Goal: Task Accomplishment & Management: Complete application form

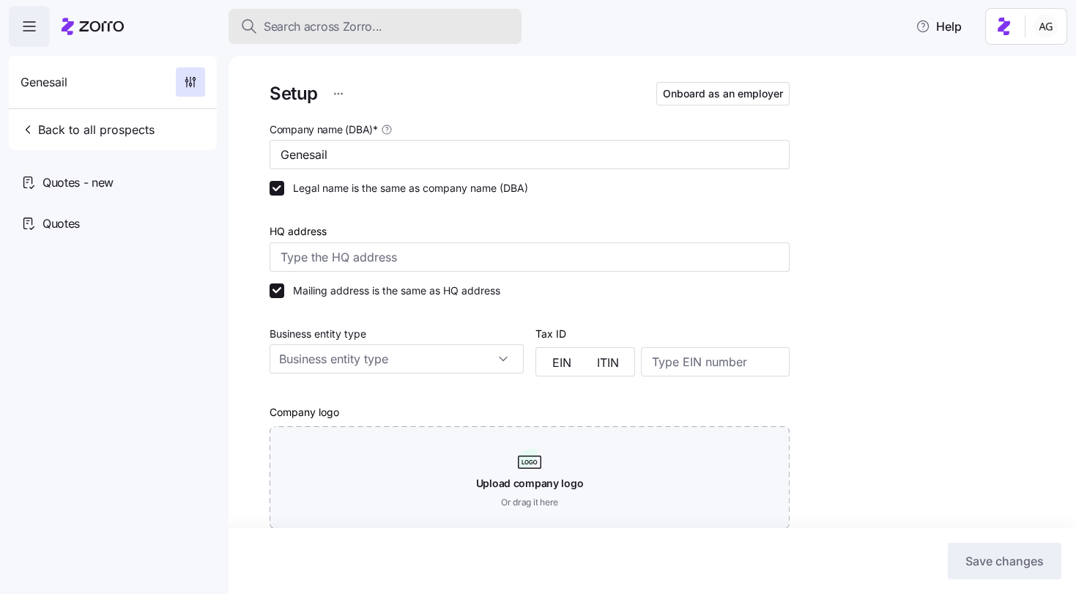
click at [366, 24] on span "Search across Zorro..." at bounding box center [323, 27] width 119 height 18
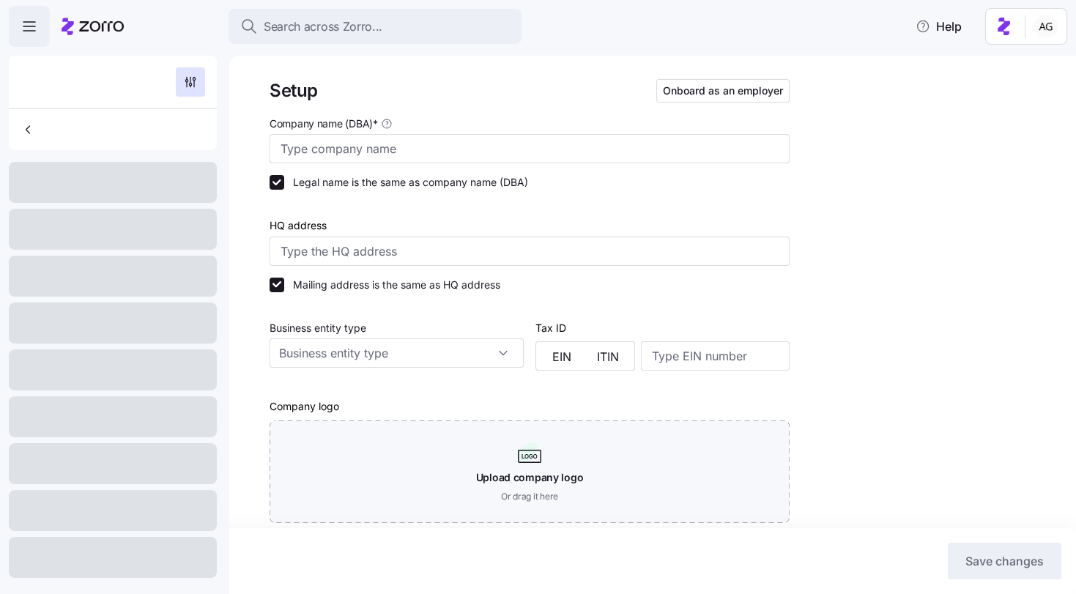
type input "Genesail"
type input "Zorro"
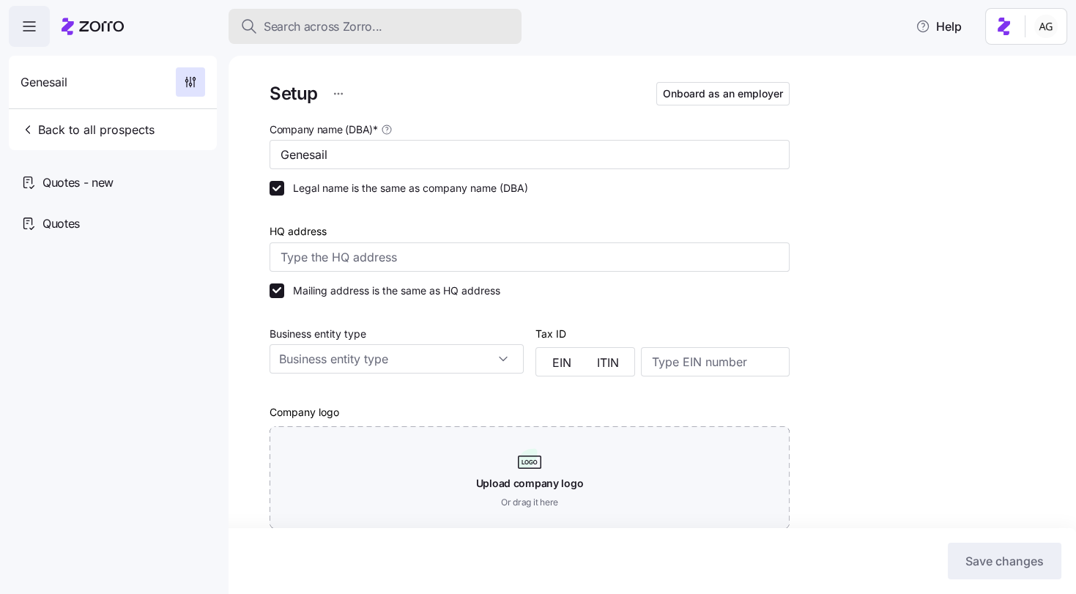
click at [332, 33] on span "Search across Zorro..." at bounding box center [323, 27] width 119 height 18
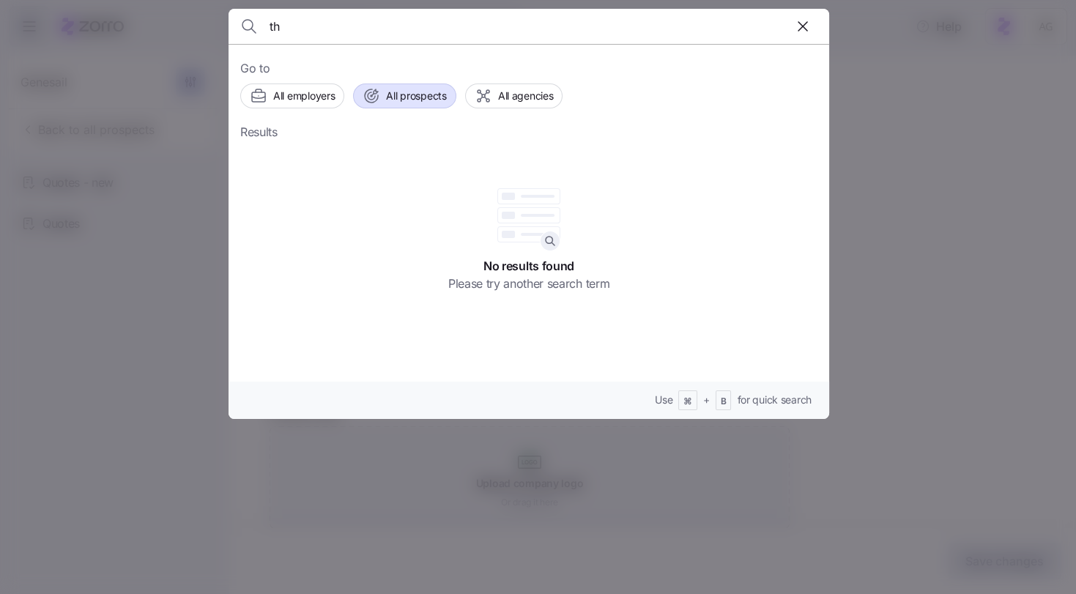
type input "t"
click at [119, 131] on div at bounding box center [538, 297] width 1076 height 594
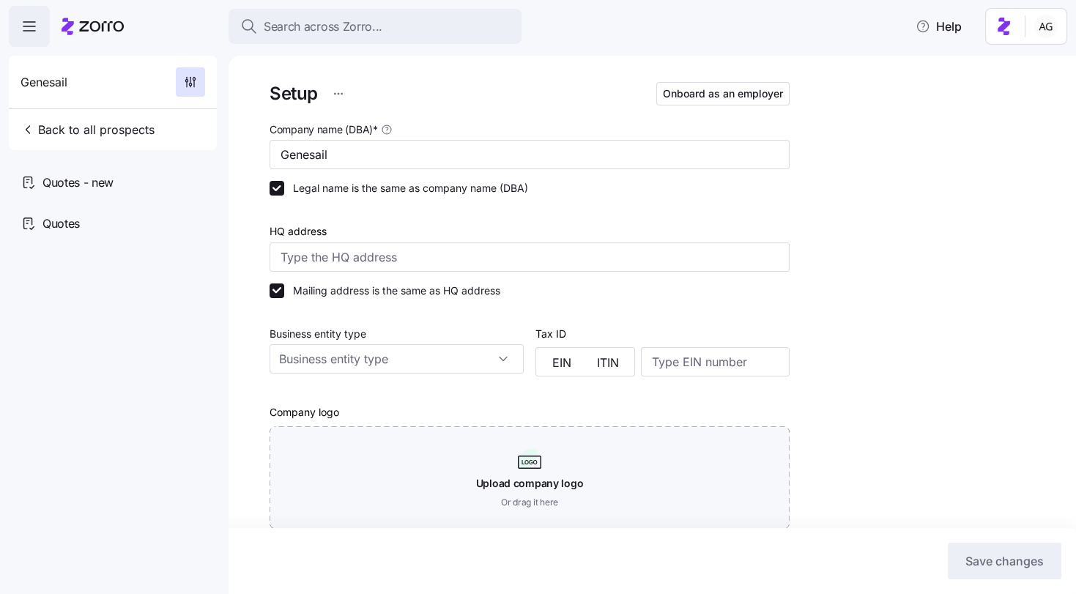
click at [103, 23] on icon at bounding box center [101, 26] width 45 height 10
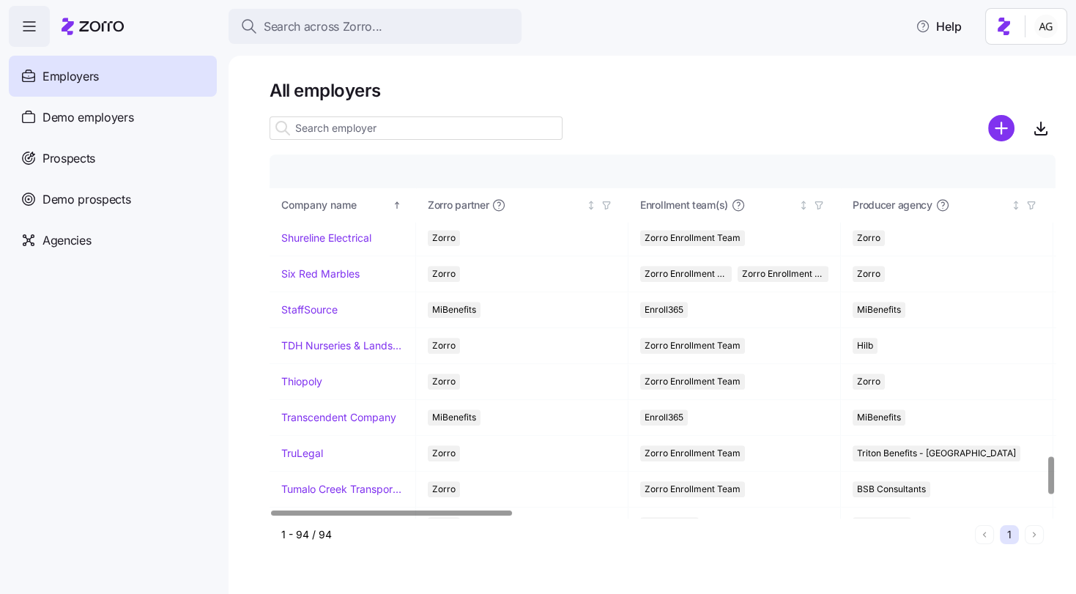
scroll to position [2905, 0]
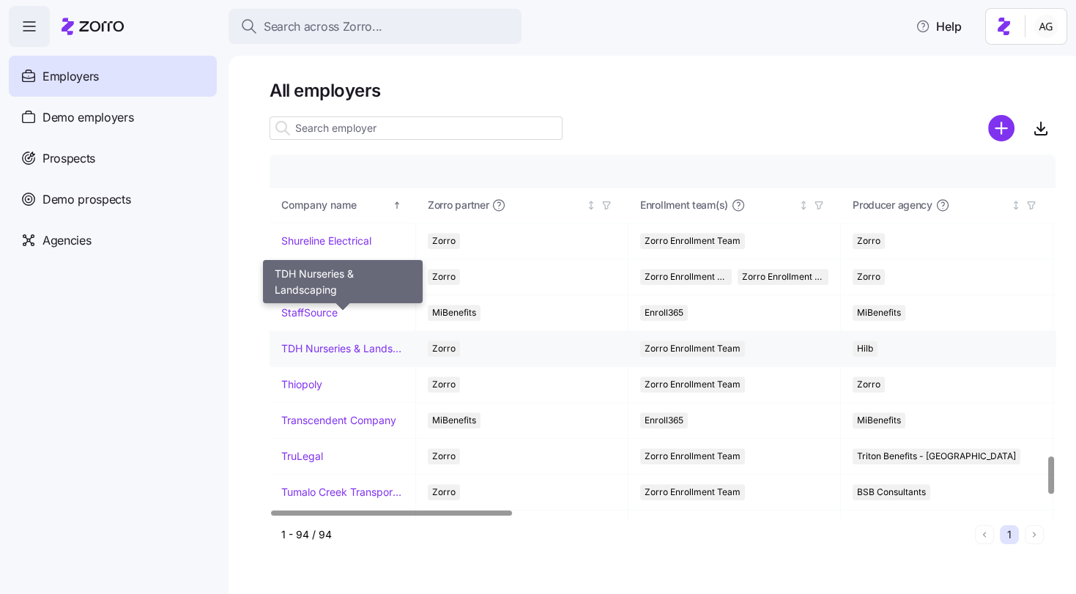
click at [317, 341] on link "TDH Nurseries & Landscaping" at bounding box center [342, 348] width 122 height 15
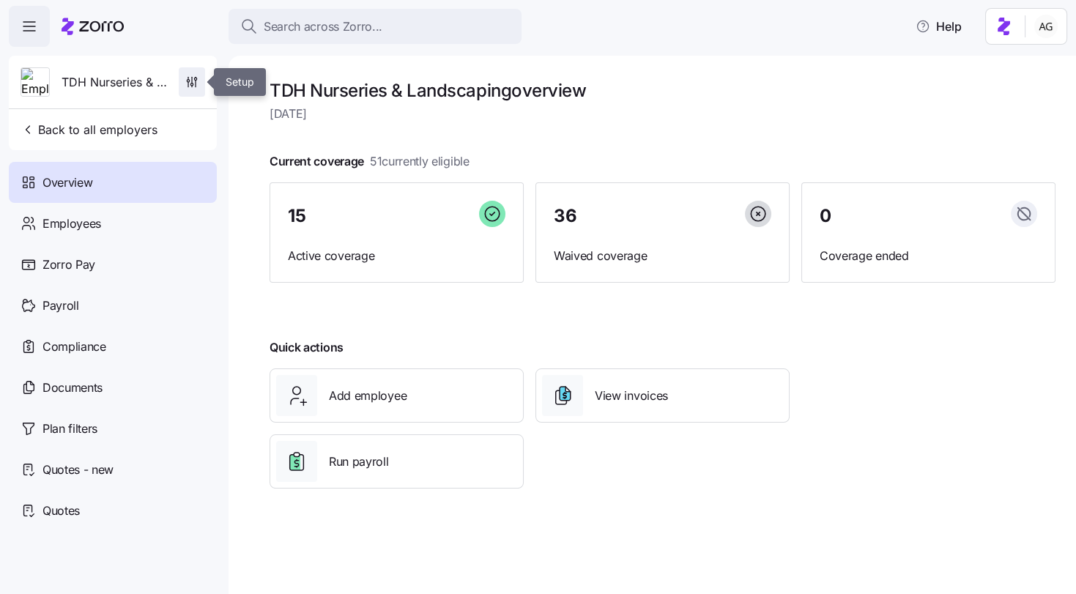
click at [194, 78] on icon "button" at bounding box center [192, 82] width 15 height 15
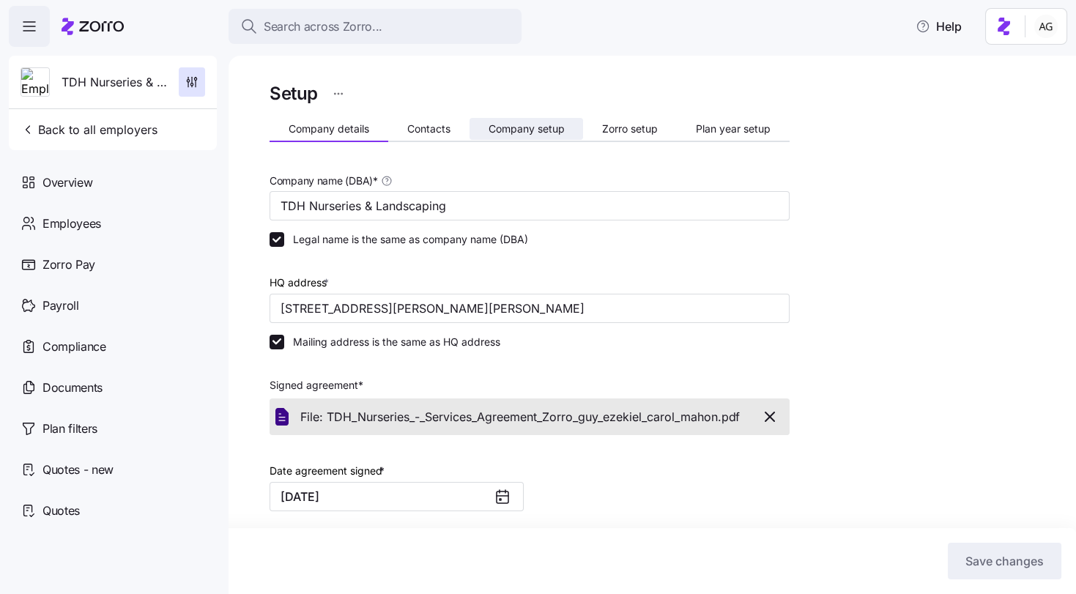
click at [550, 129] on span "Company setup" at bounding box center [526, 129] width 76 height 10
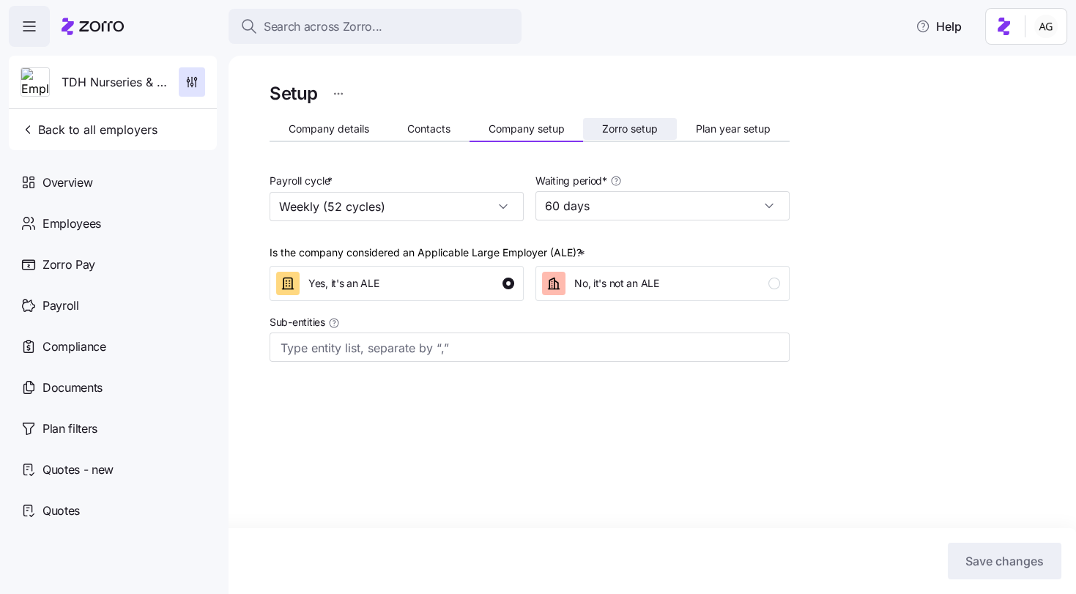
click at [637, 127] on span "Zorro setup" at bounding box center [630, 129] width 56 height 10
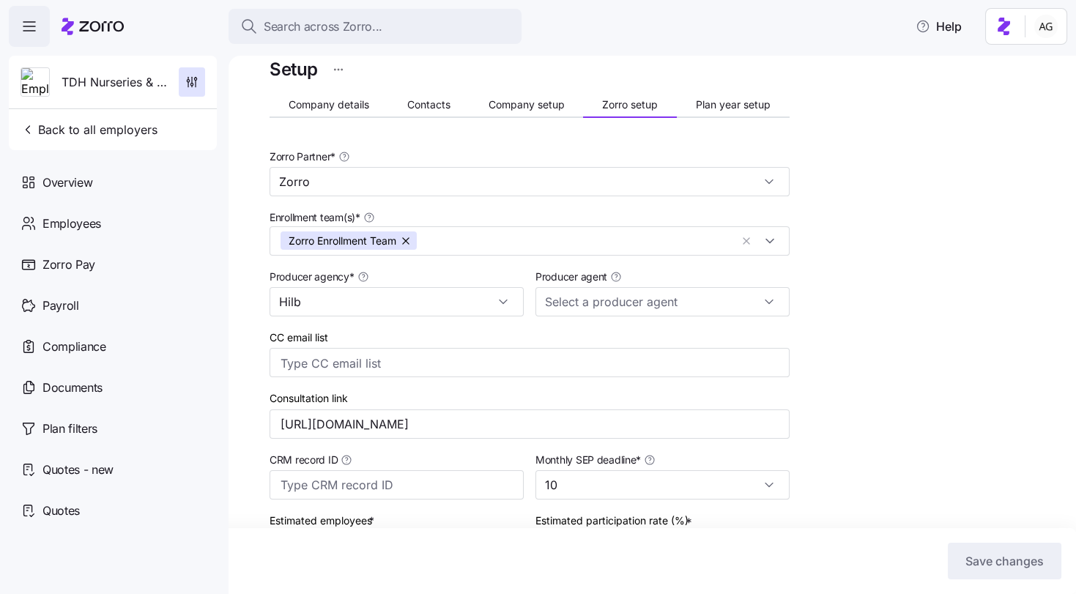
scroll to position [13, 0]
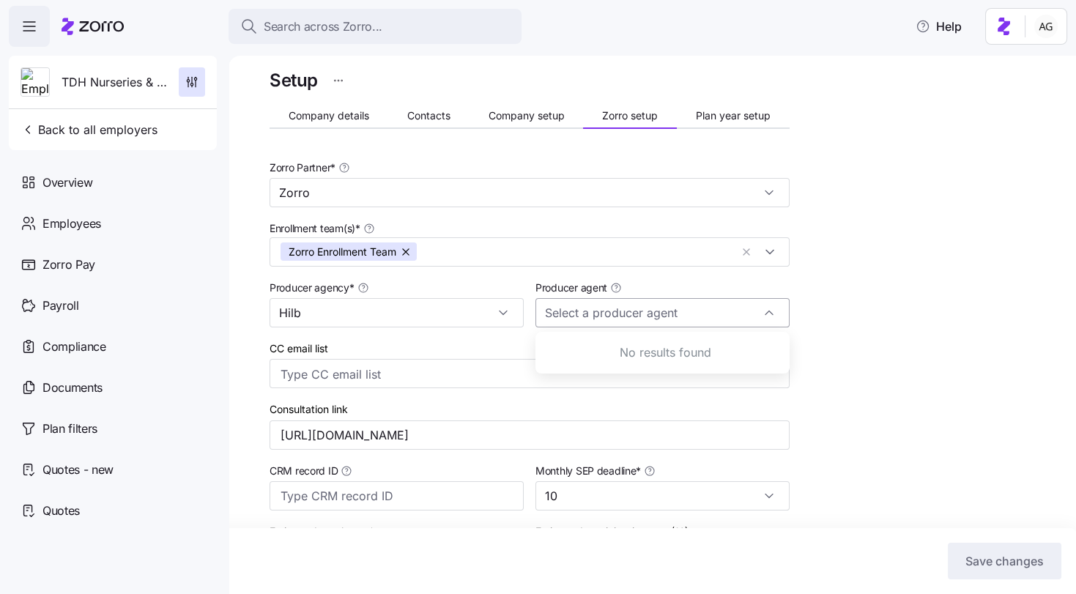
click at [702, 308] on input "Producer agent" at bounding box center [662, 312] width 254 height 29
click at [702, 307] on input "Producer agent" at bounding box center [662, 312] width 254 height 29
click at [819, 251] on div "Setup Company details Contacts Company setup Zorro setup Plan year setup Zorro …" at bounding box center [662, 490] width 786 height 849
click at [72, 19] on icon at bounding box center [93, 27] width 62 height 18
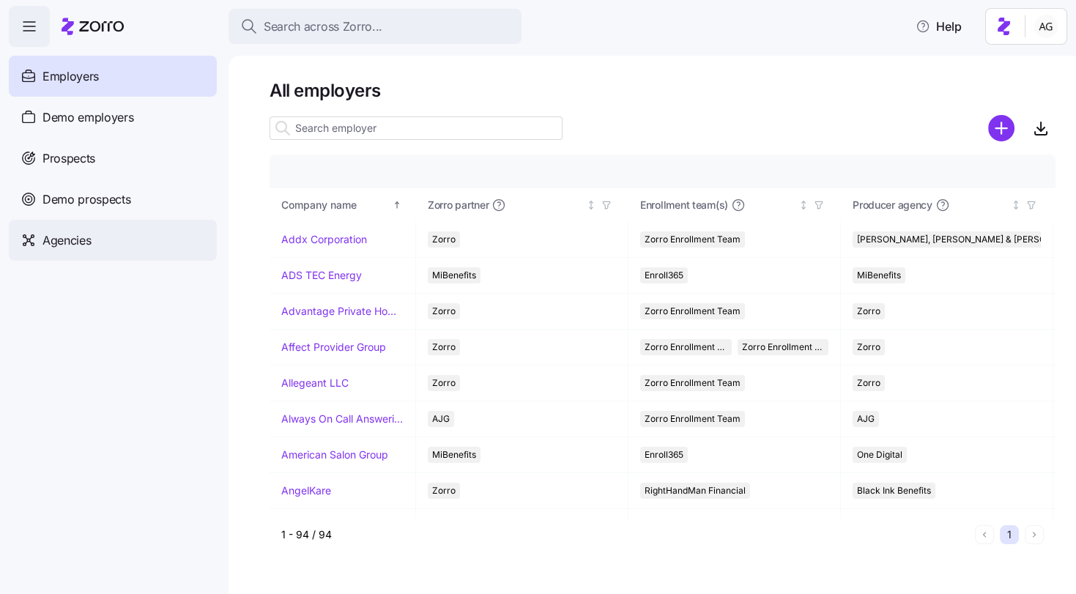
click at [64, 237] on span "Agencies" at bounding box center [66, 240] width 48 height 18
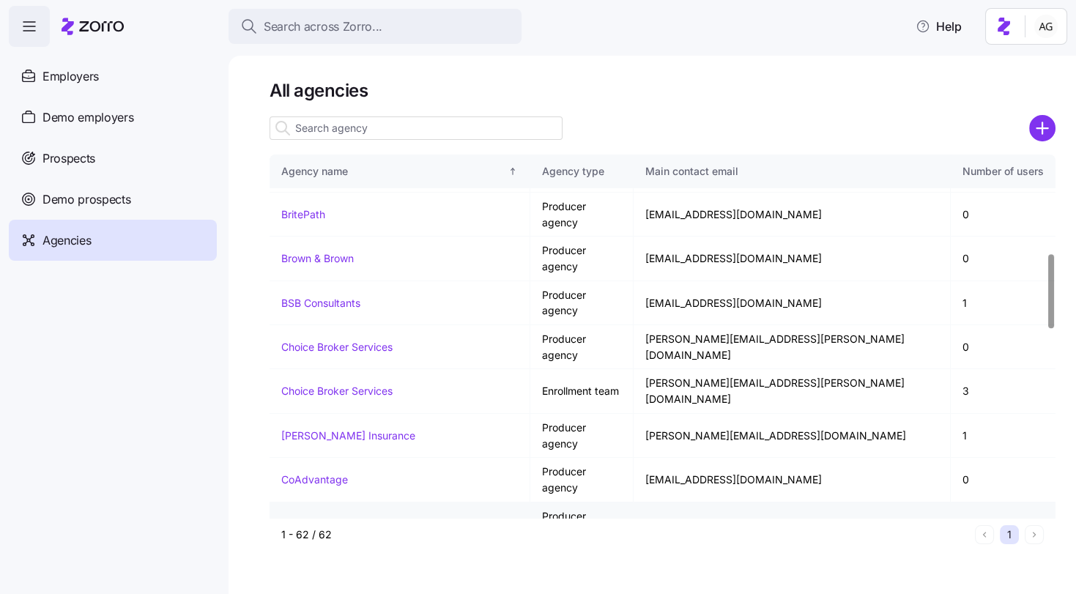
scroll to position [520, 0]
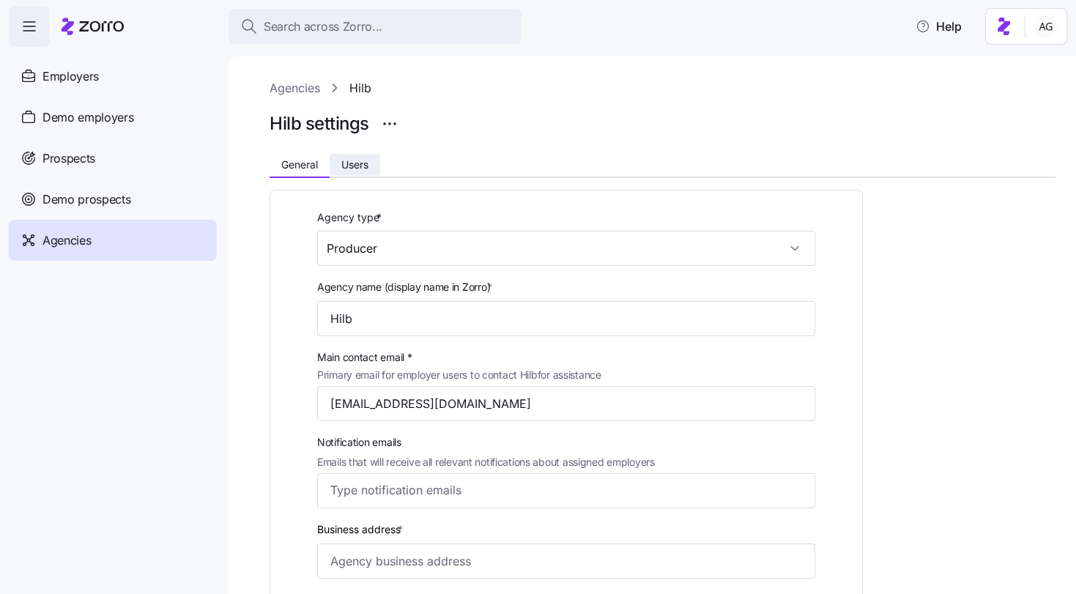
click at [357, 168] on span "Users" at bounding box center [354, 165] width 27 height 10
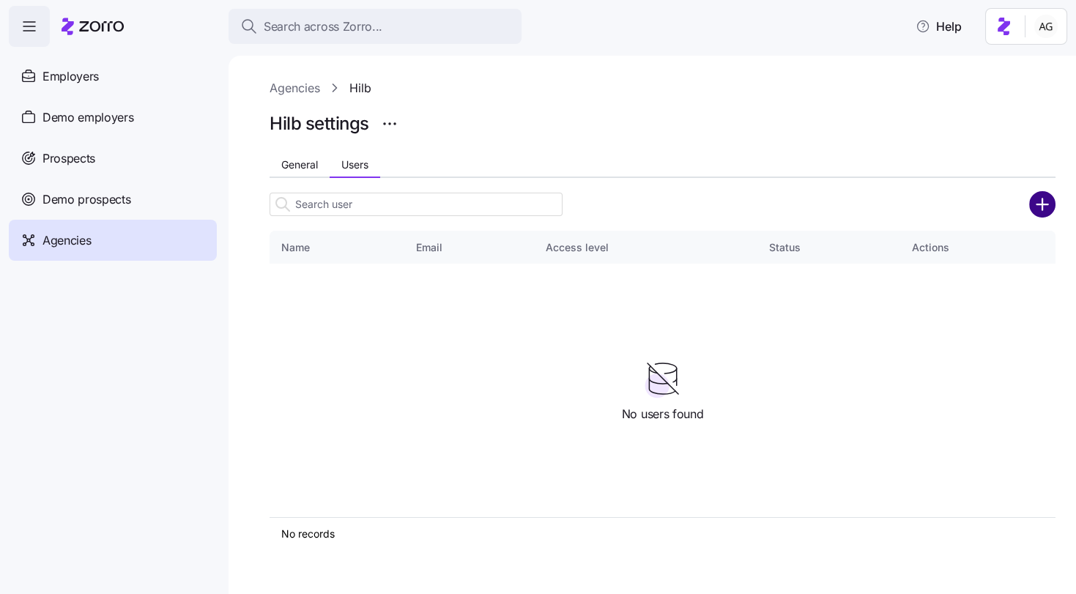
click at [1040, 205] on icon "add icon" at bounding box center [1042, 204] width 26 height 26
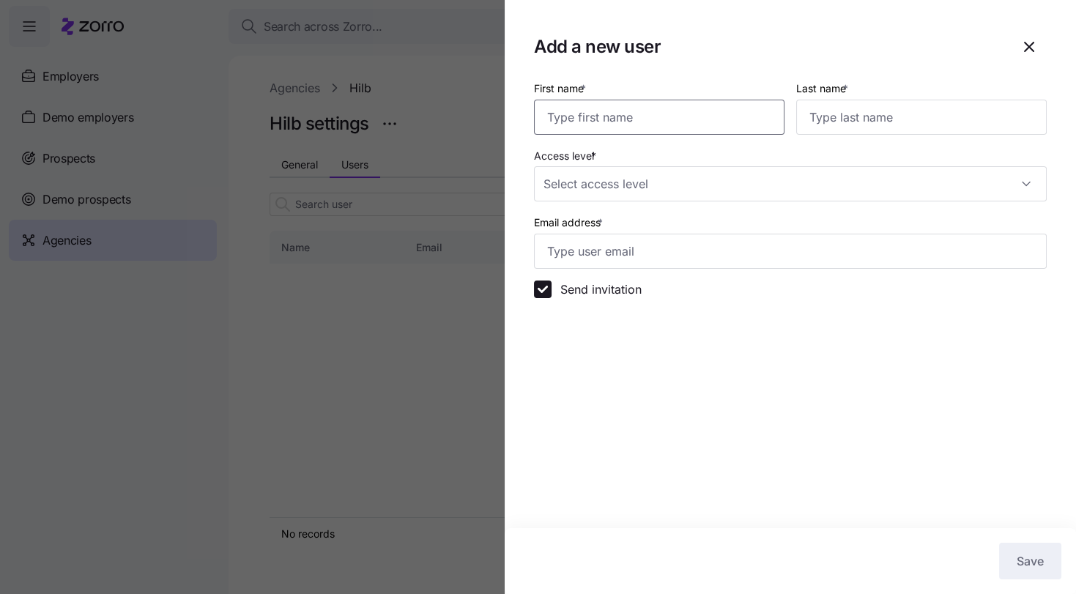
click at [680, 126] on input "First name *" at bounding box center [659, 117] width 250 height 35
click at [630, 249] on input "Email address *" at bounding box center [790, 251] width 513 height 35
paste input "[EMAIL_ADDRESS][DOMAIN_NAME]"
type input "[EMAIL_ADDRESS][DOMAIN_NAME]"
click at [581, 108] on input "First name *" at bounding box center [659, 117] width 250 height 35
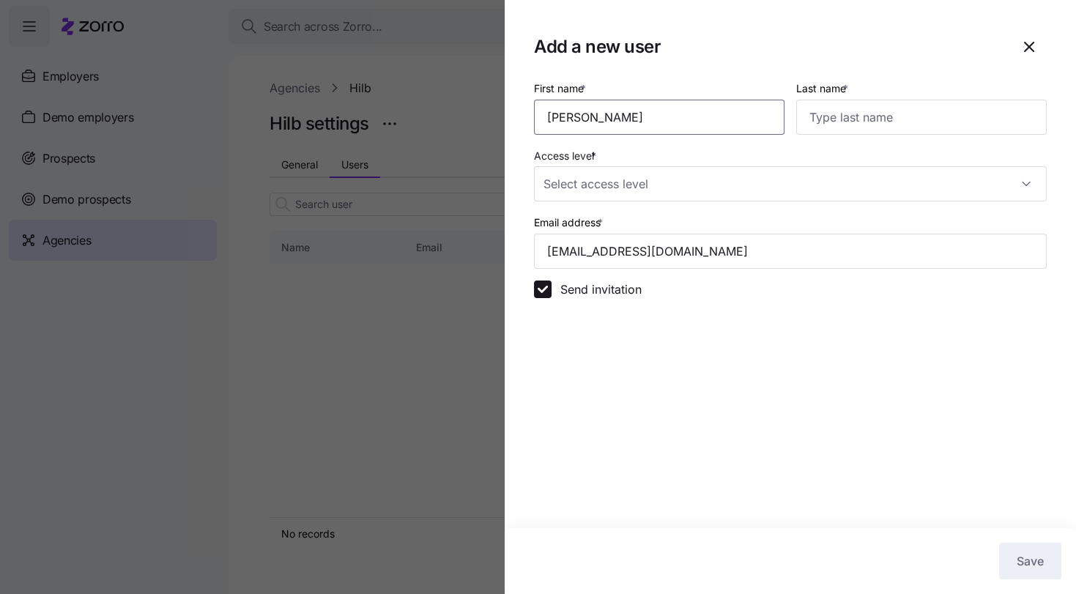
type input "[PERSON_NAME]"
click at [609, 172] on input "Access level *" at bounding box center [790, 183] width 513 height 35
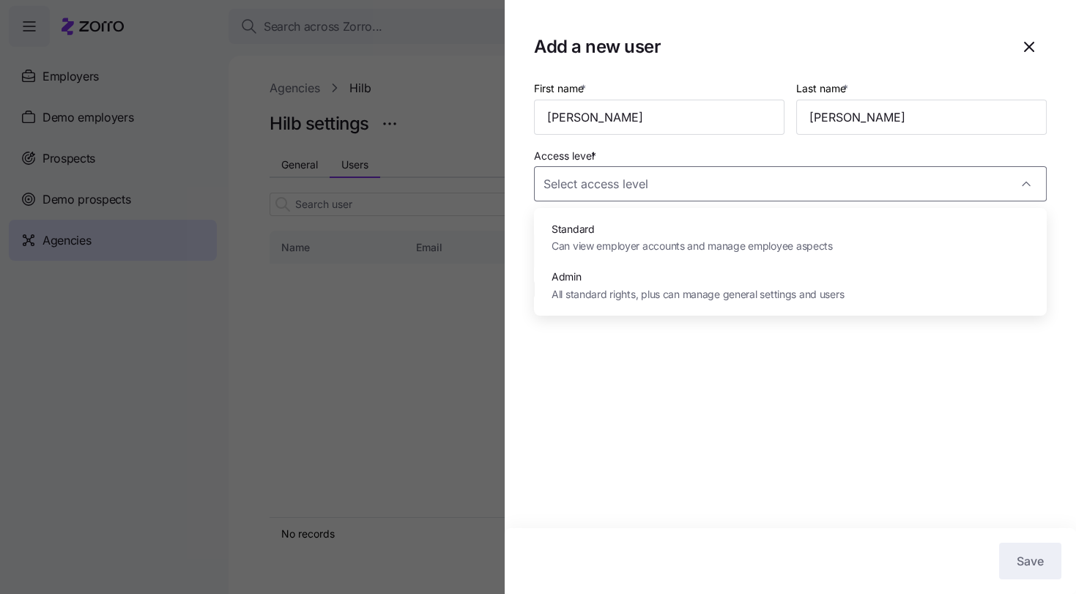
click at [599, 220] on div "Standard Can view employer accounts and manage employee aspects" at bounding box center [790, 238] width 501 height 48
type input "Standard"
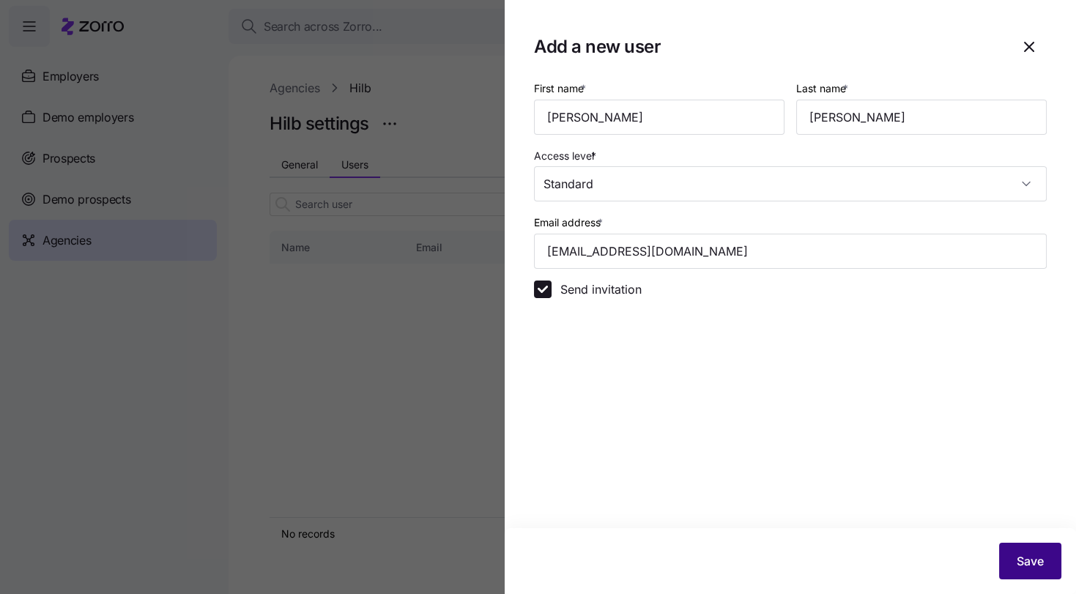
click at [1023, 554] on span "Save" at bounding box center [1029, 561] width 27 height 18
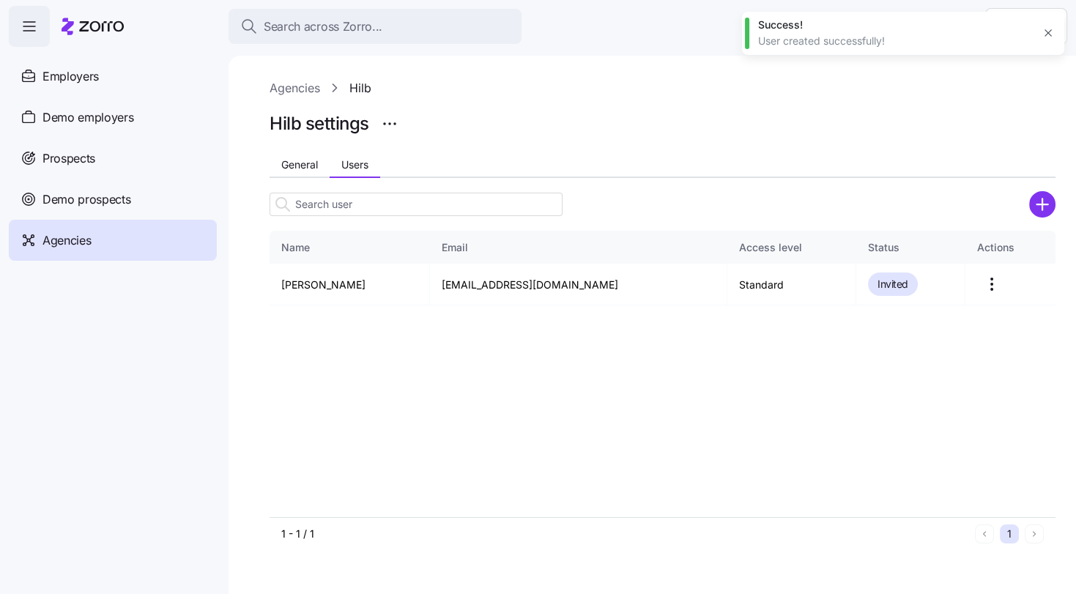
click at [1046, 204] on icon "add icon" at bounding box center [1041, 204] width 11 height 0
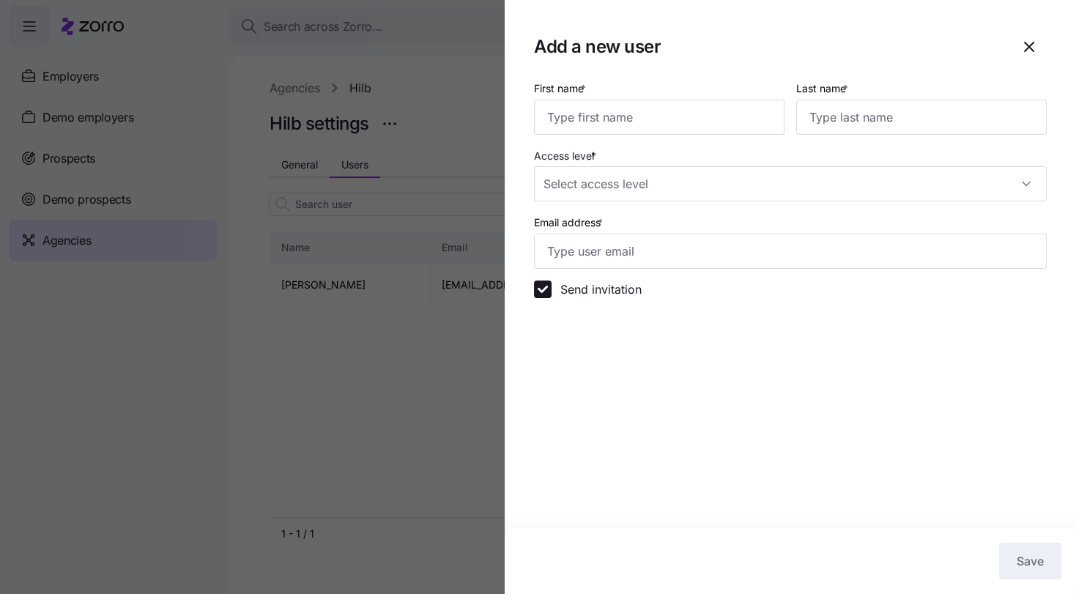
click at [201, 83] on div at bounding box center [538, 297] width 1076 height 594
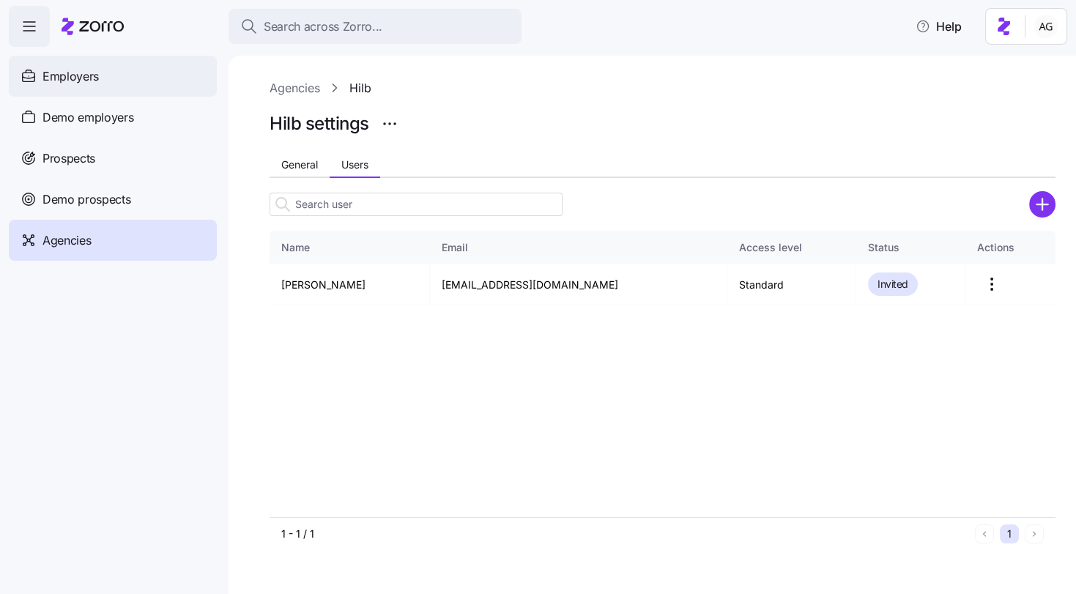
click at [116, 81] on div "Employers" at bounding box center [113, 76] width 208 height 41
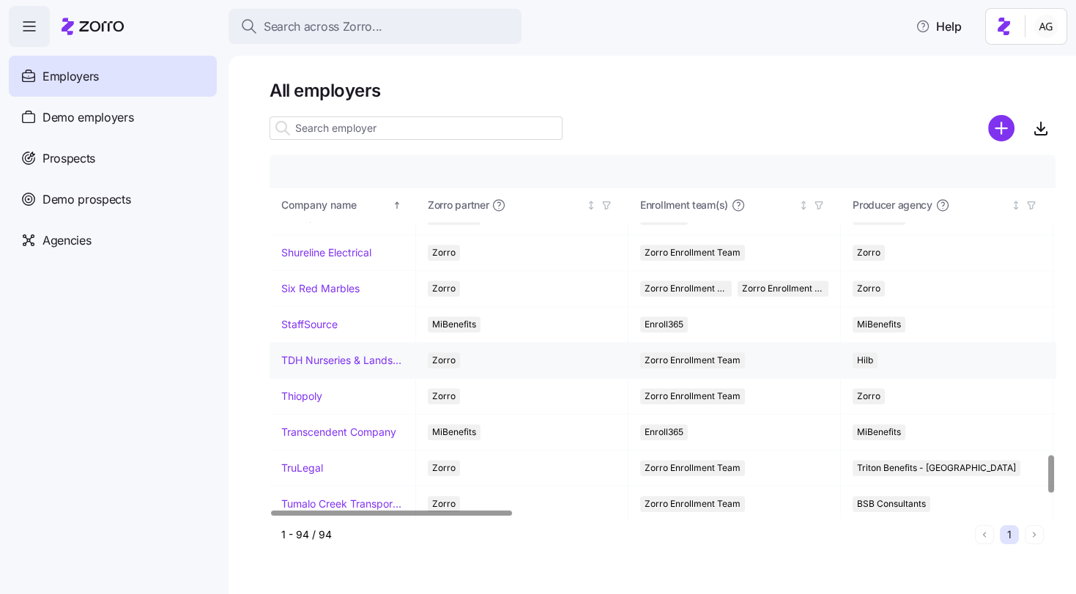
scroll to position [2893, 0]
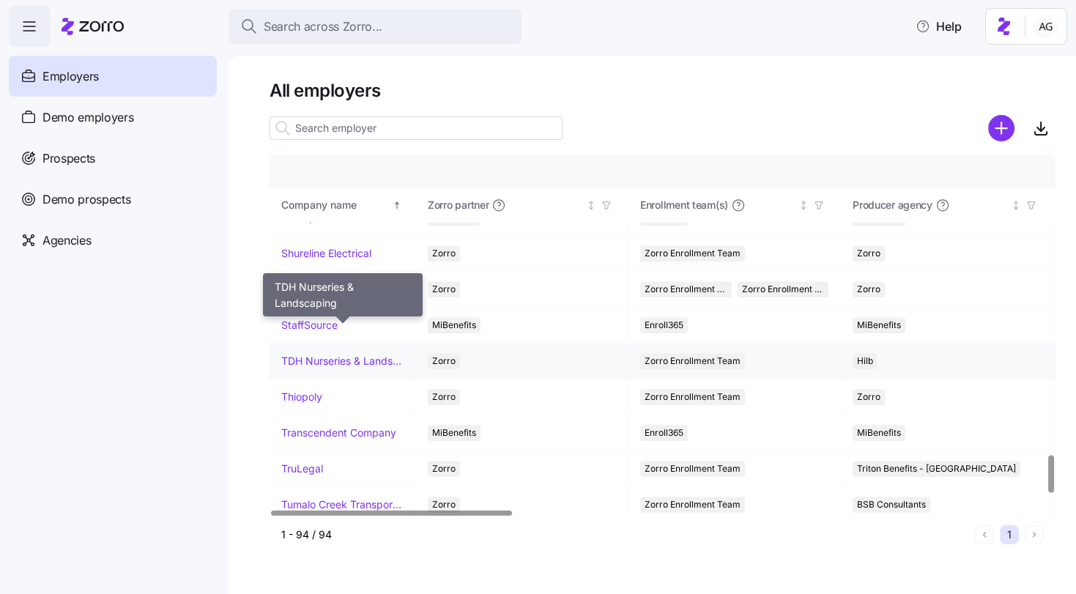
click at [343, 354] on link "TDH Nurseries & Landscaping" at bounding box center [342, 361] width 122 height 15
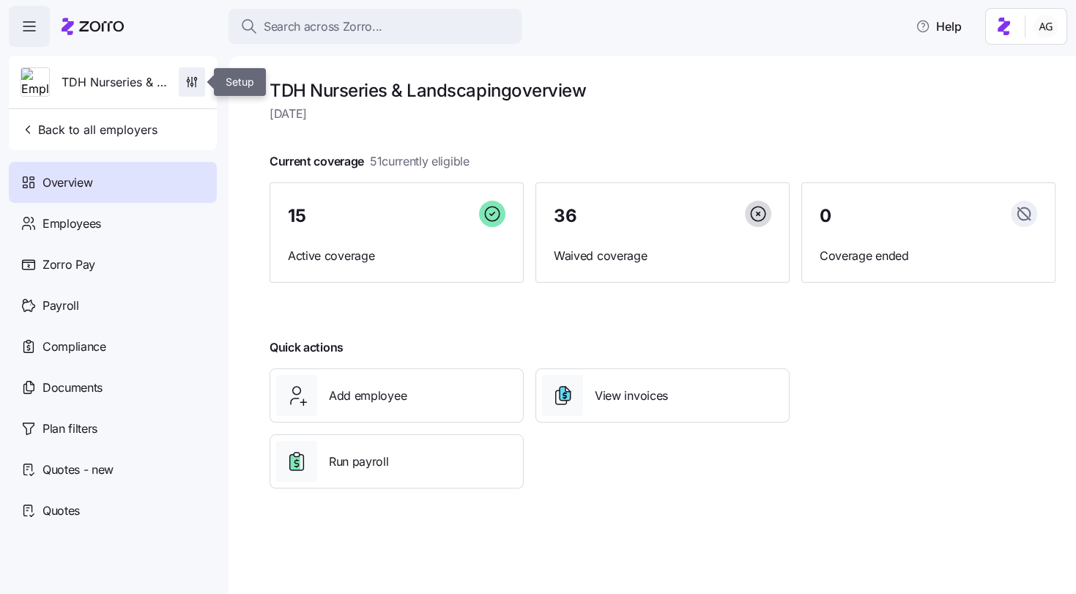
click at [196, 77] on icon "button" at bounding box center [192, 82] width 15 height 15
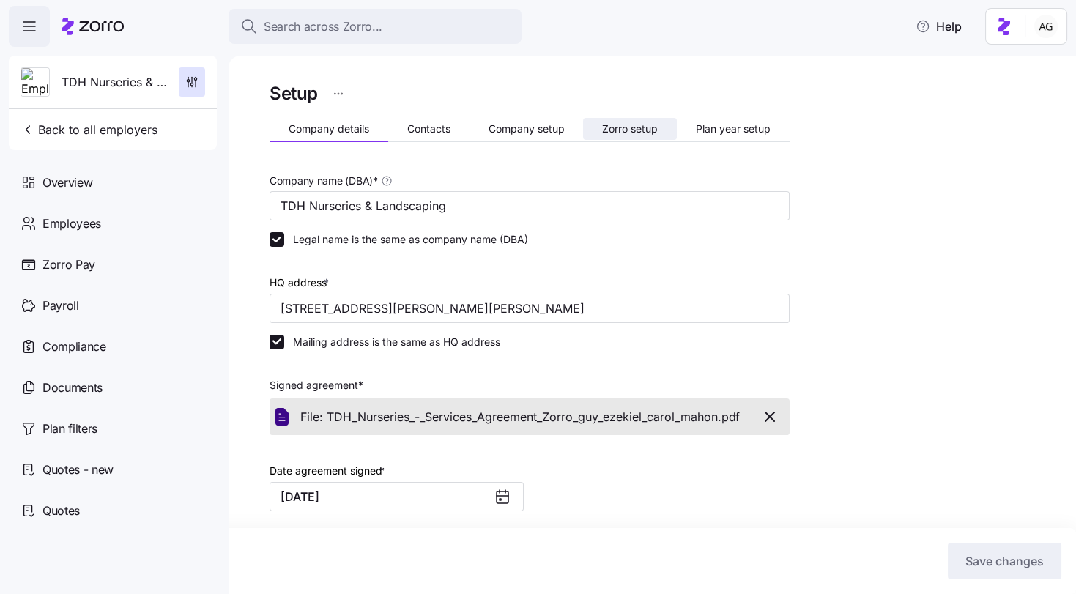
click at [614, 133] on span "Zorro setup" at bounding box center [630, 129] width 56 height 10
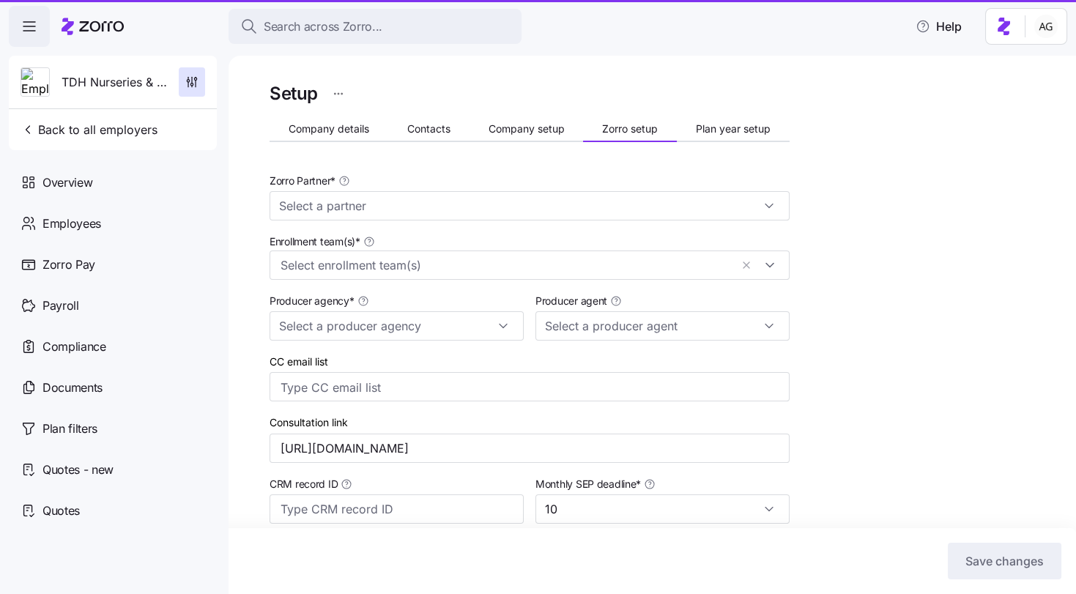
type input "Zorro"
type input "Hilb"
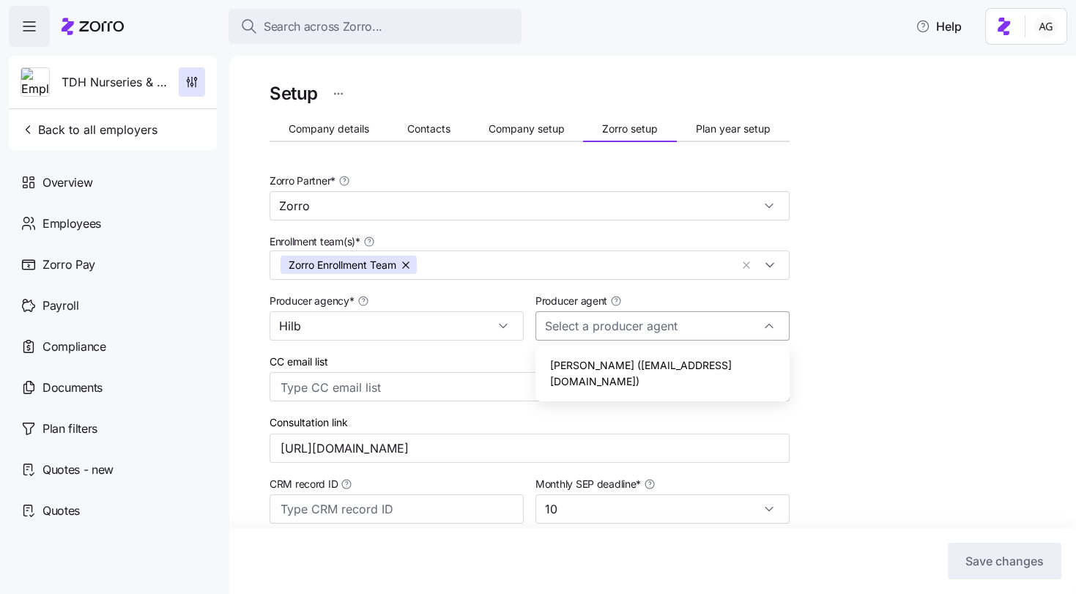
click at [688, 328] on input "Producer agent" at bounding box center [662, 325] width 254 height 29
click at [687, 363] on span "[PERSON_NAME] ([EMAIL_ADDRESS][DOMAIN_NAME])" at bounding box center [662, 372] width 225 height 31
type input "[PERSON_NAME] ([EMAIL_ADDRESS][DOMAIN_NAME])"
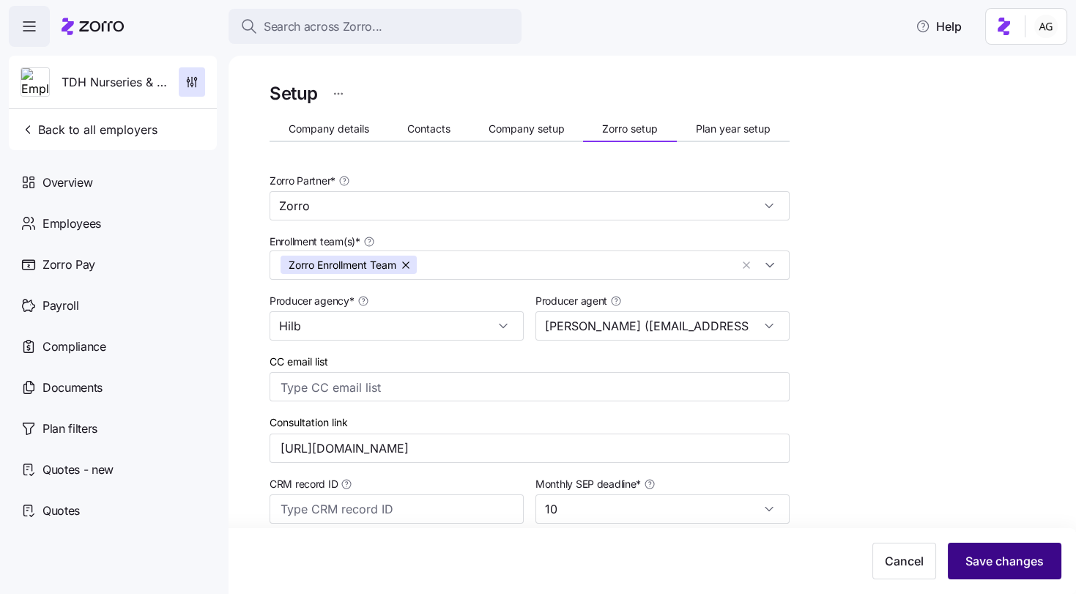
click at [982, 559] on span "Save changes" at bounding box center [1004, 561] width 78 height 18
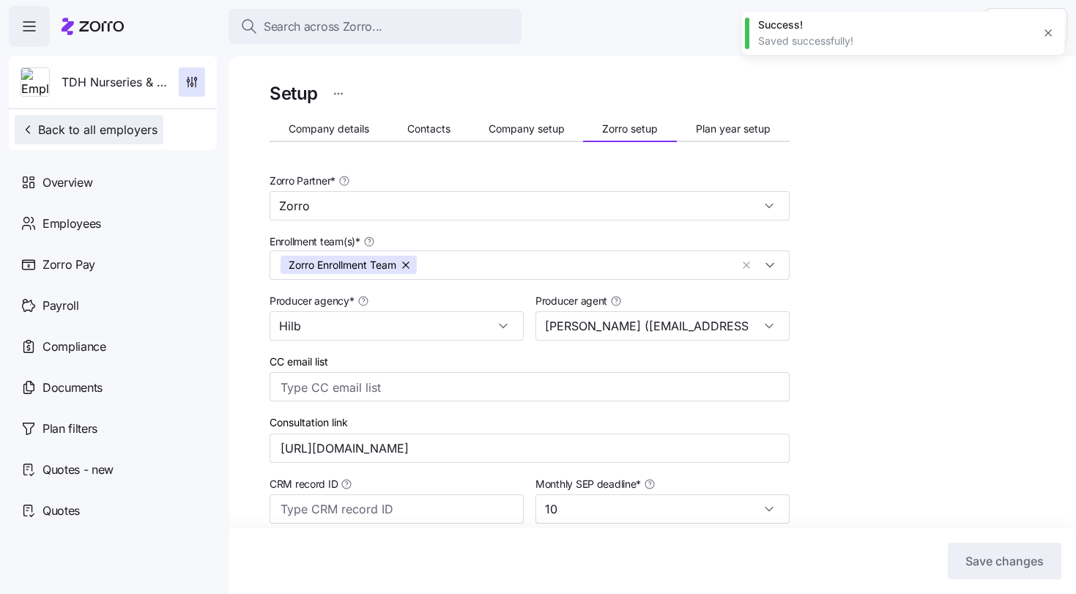
click at [116, 134] on span "Back to all employers" at bounding box center [89, 130] width 137 height 18
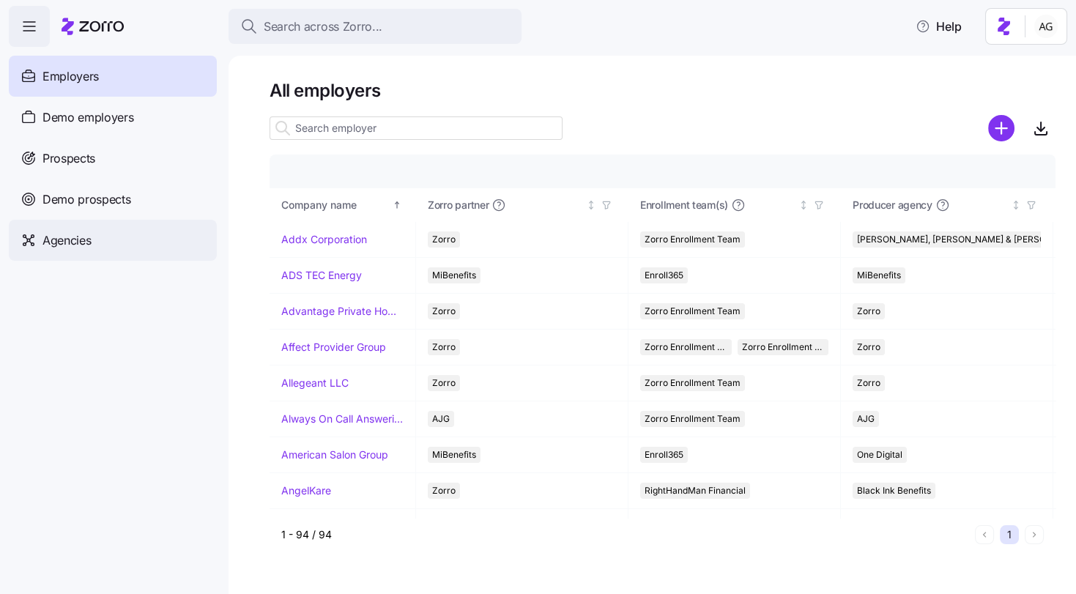
click at [96, 239] on div "Agencies" at bounding box center [113, 240] width 208 height 41
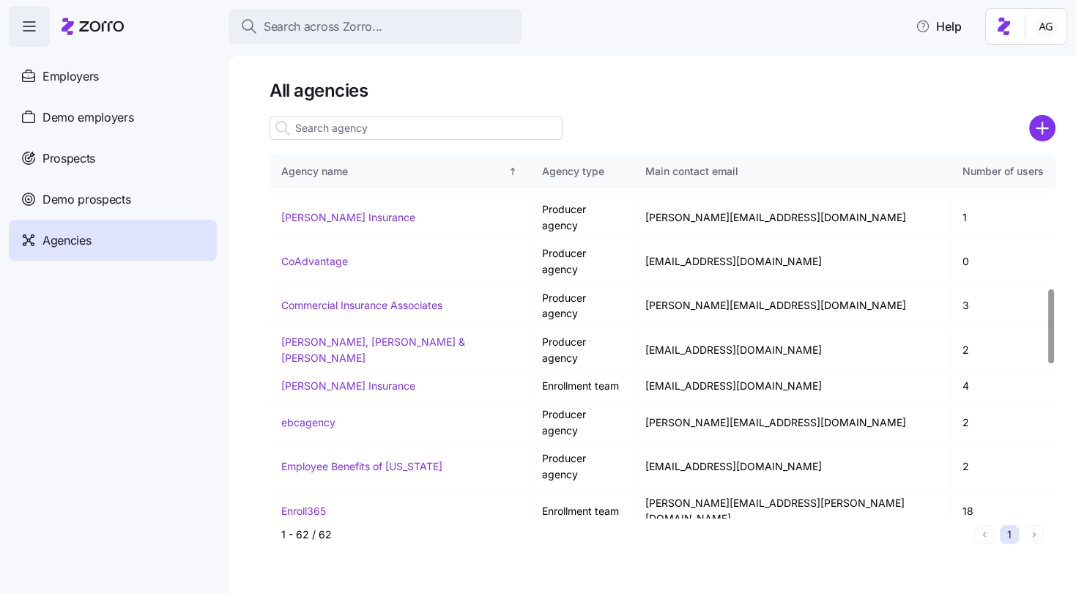
scroll to position [649, 0]
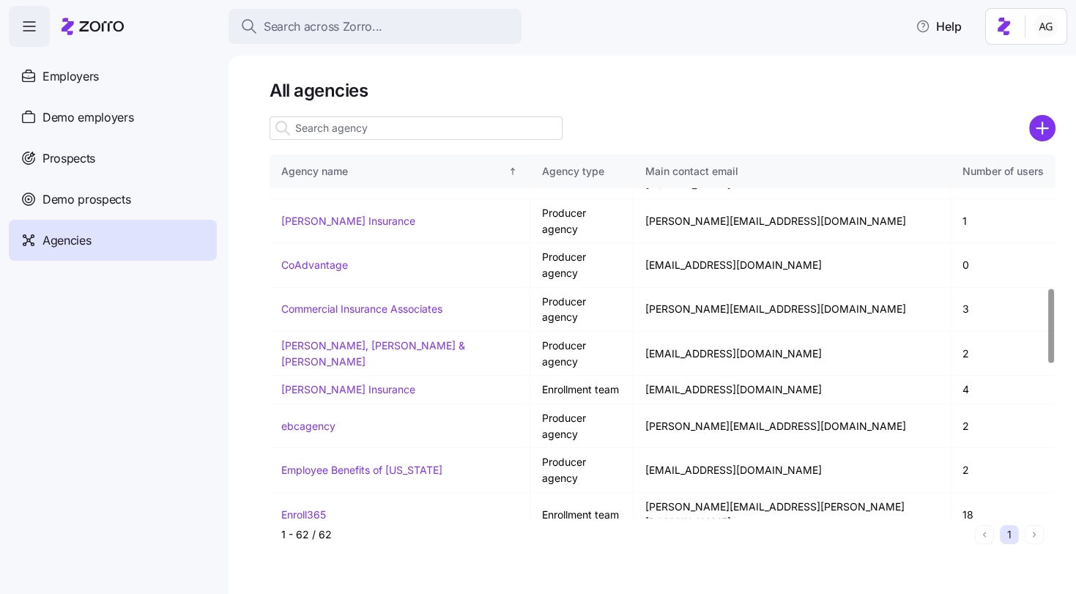
click at [293, 593] on link "Hilb" at bounding box center [290, 602] width 18 height 12
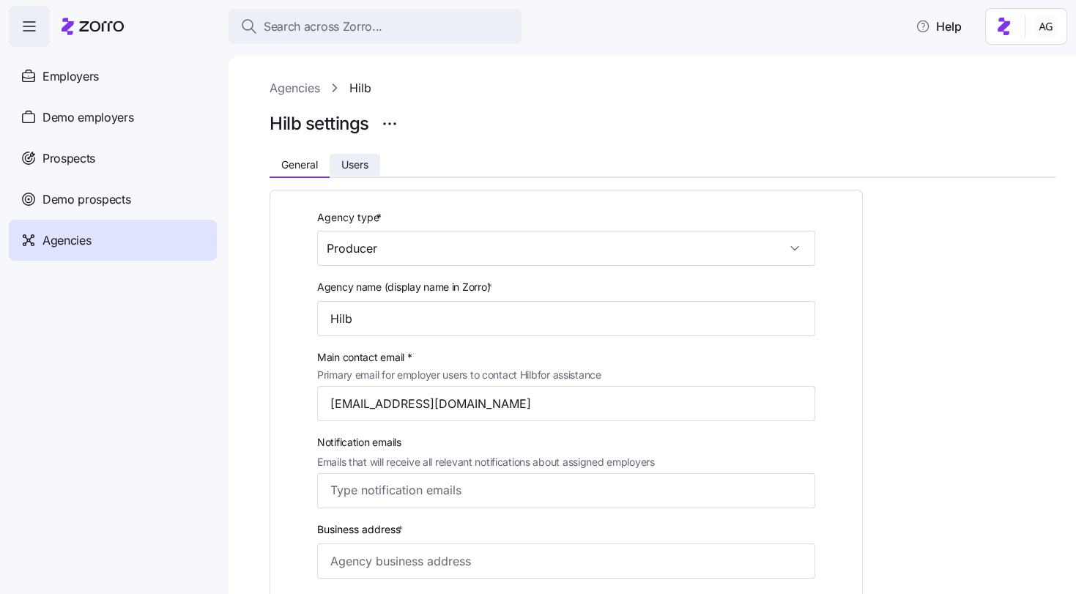
click at [368, 166] on span "Users" at bounding box center [354, 165] width 27 height 10
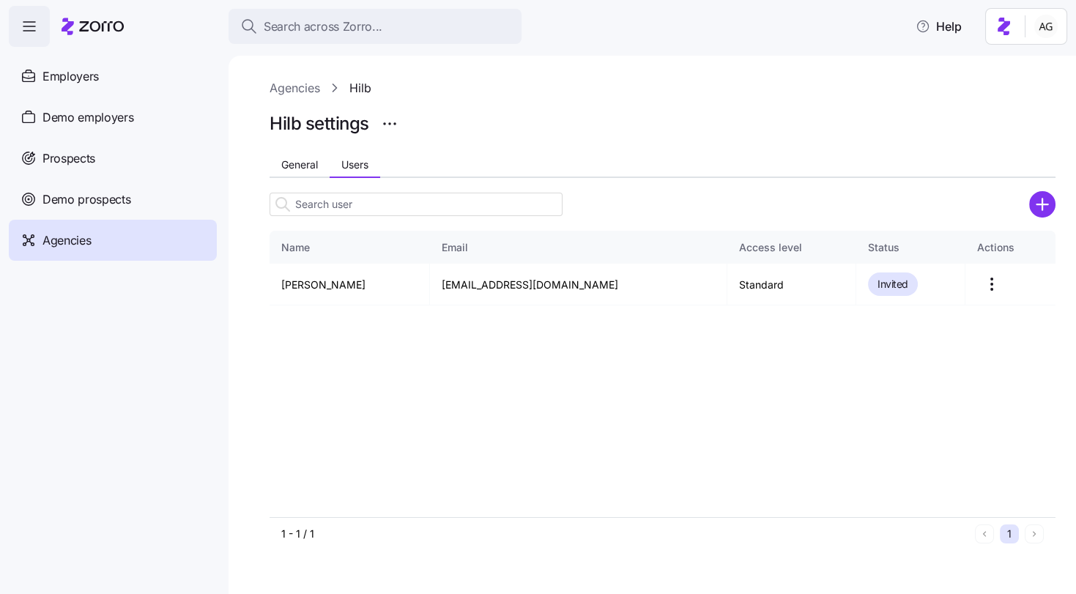
click at [1026, 215] on div at bounding box center [662, 204] width 786 height 29
click at [1043, 207] on circle "add icon" at bounding box center [1042, 204] width 24 height 24
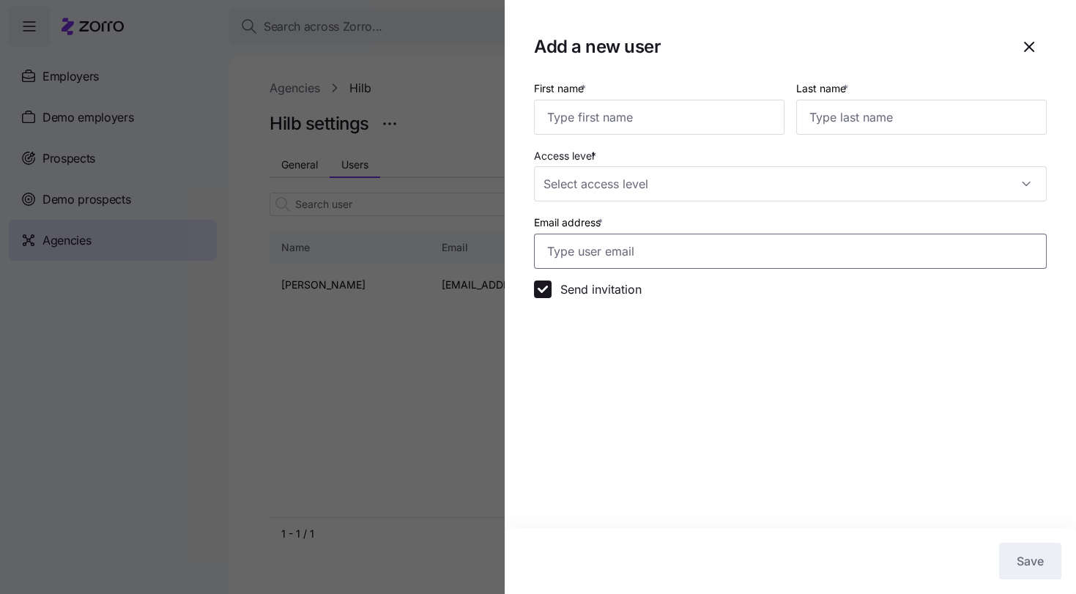
click at [641, 236] on input "Email address *" at bounding box center [790, 251] width 513 height 35
paste input "[EMAIL_ADDRESS][DOMAIN_NAME]"
type input "[EMAIL_ADDRESS][DOMAIN_NAME]"
click at [584, 114] on input "First name *" at bounding box center [659, 117] width 250 height 35
type input "[PERSON_NAME]"
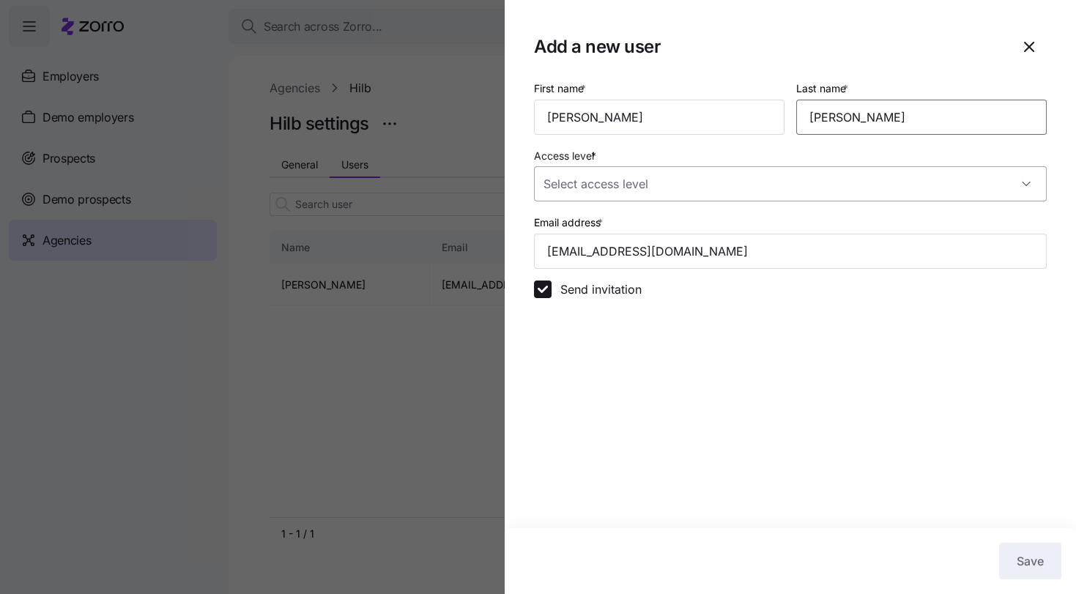
type input "[PERSON_NAME]"
click at [549, 185] on input "Access level *" at bounding box center [790, 183] width 513 height 35
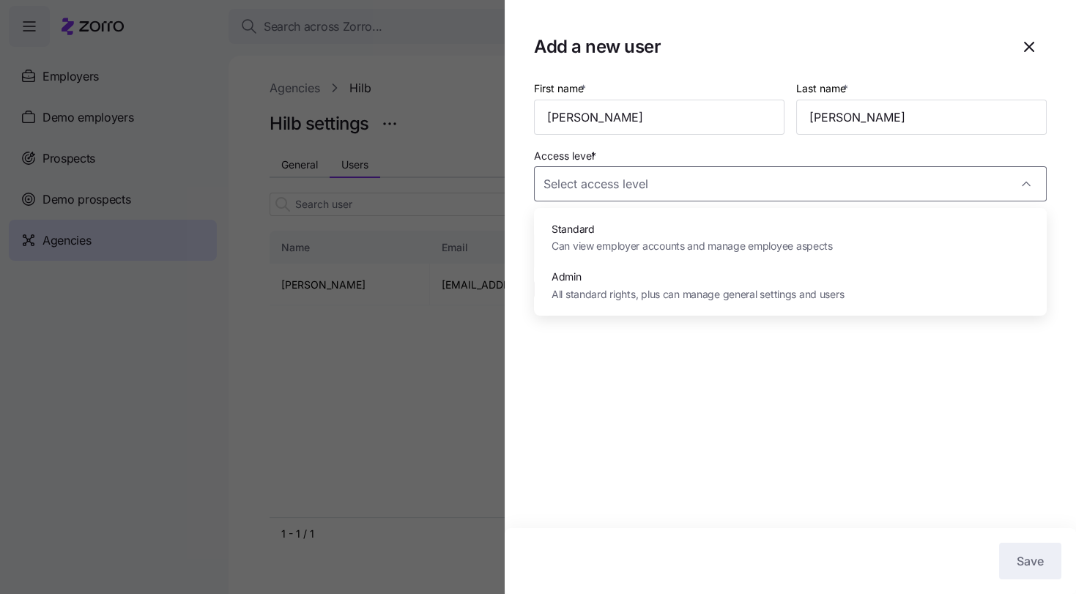
click at [559, 239] on span "Can view employer accounts and manage employee aspects" at bounding box center [691, 246] width 281 height 16
type input "Standard"
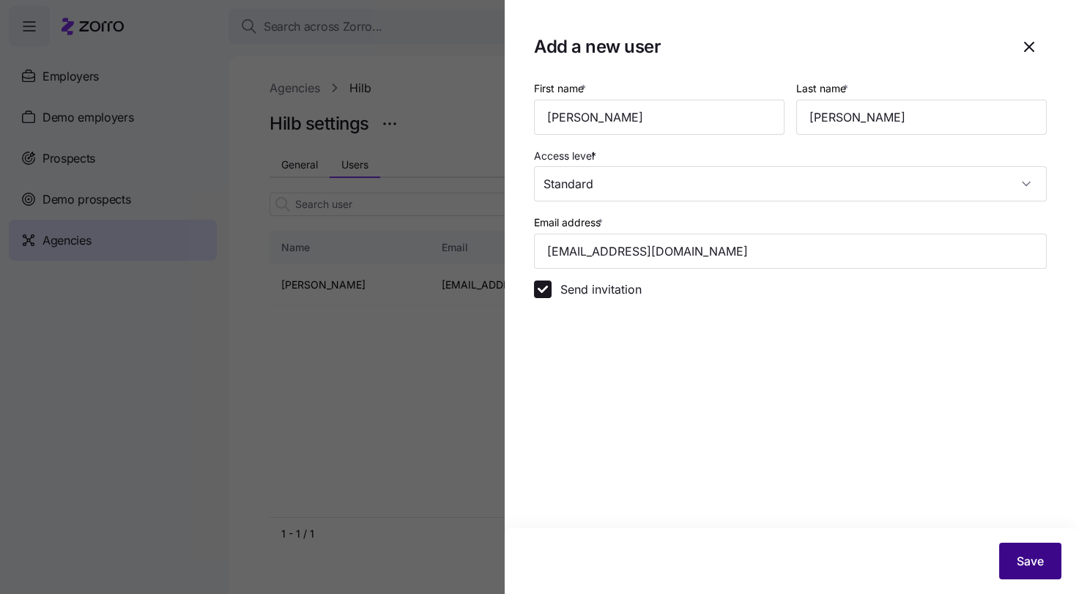
click at [1026, 556] on span "Save" at bounding box center [1029, 561] width 27 height 18
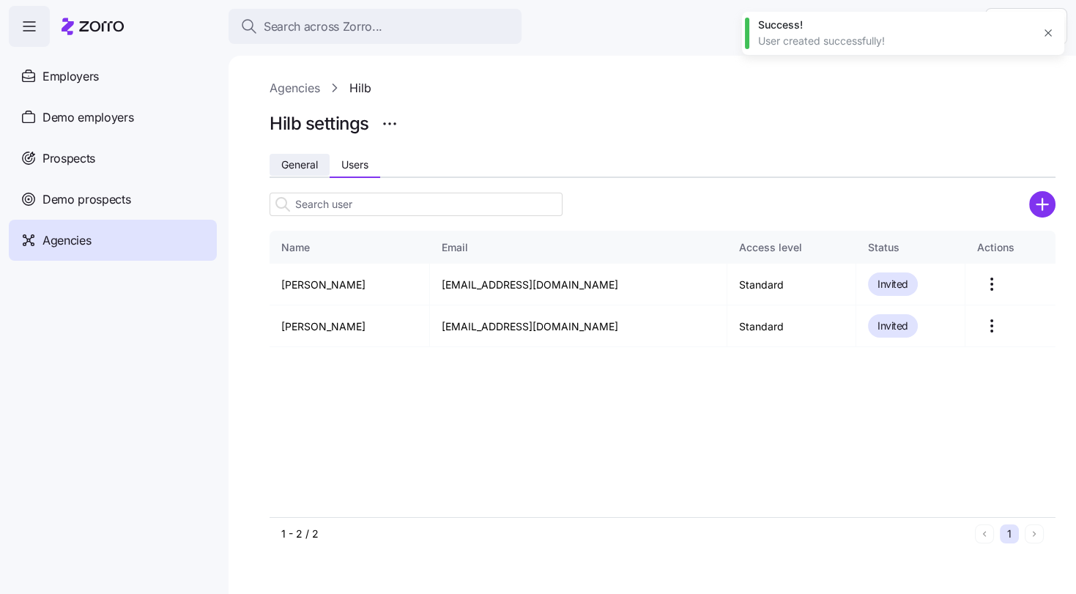
click at [299, 162] on span "General" at bounding box center [299, 165] width 37 height 10
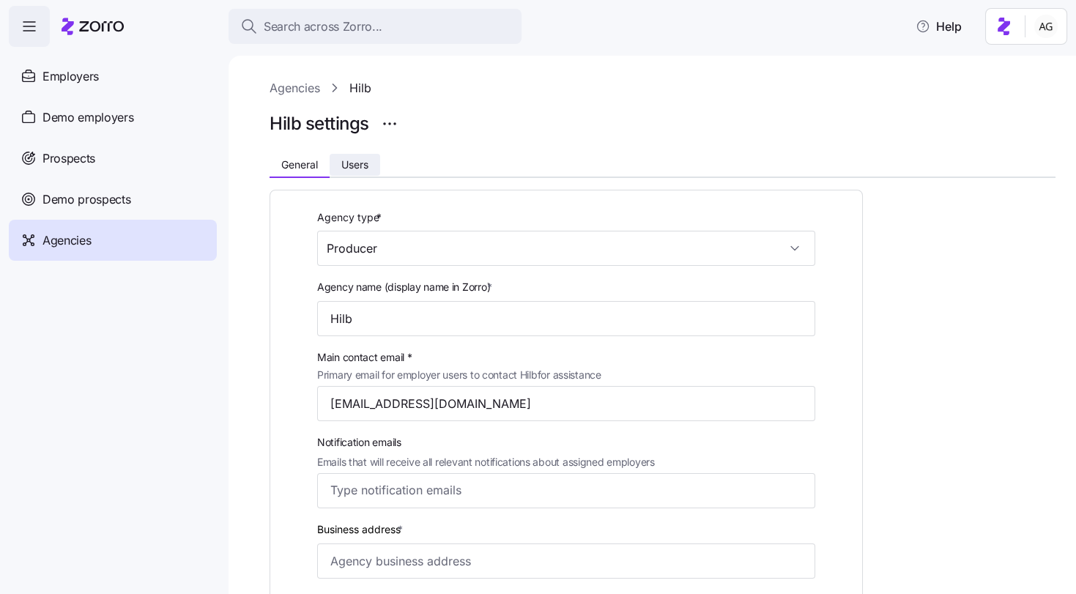
click at [359, 165] on span "Users" at bounding box center [354, 165] width 27 height 10
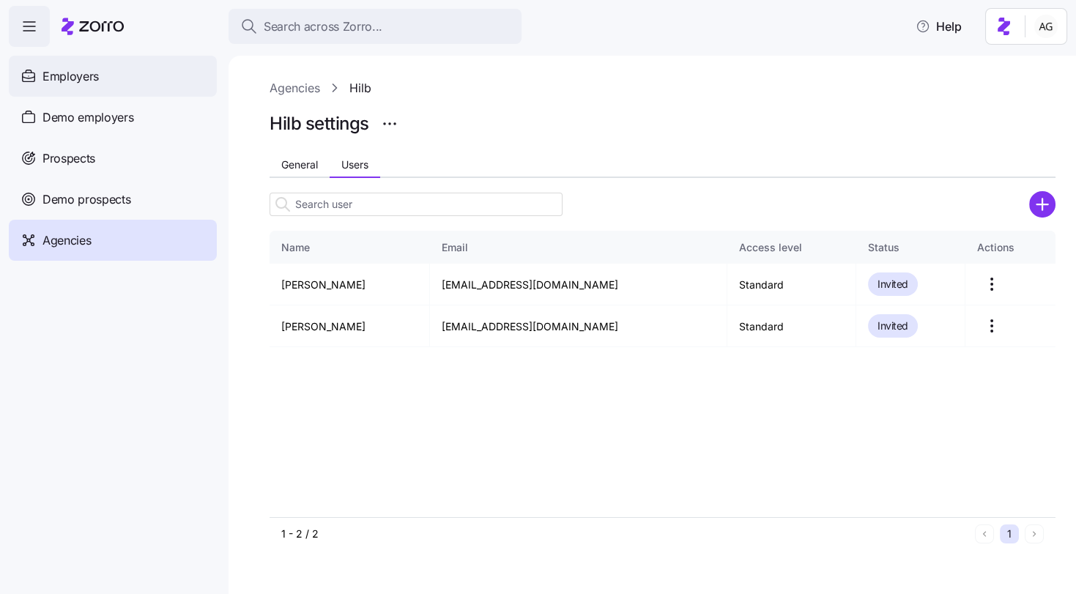
click at [114, 75] on div "Employers" at bounding box center [113, 76] width 208 height 41
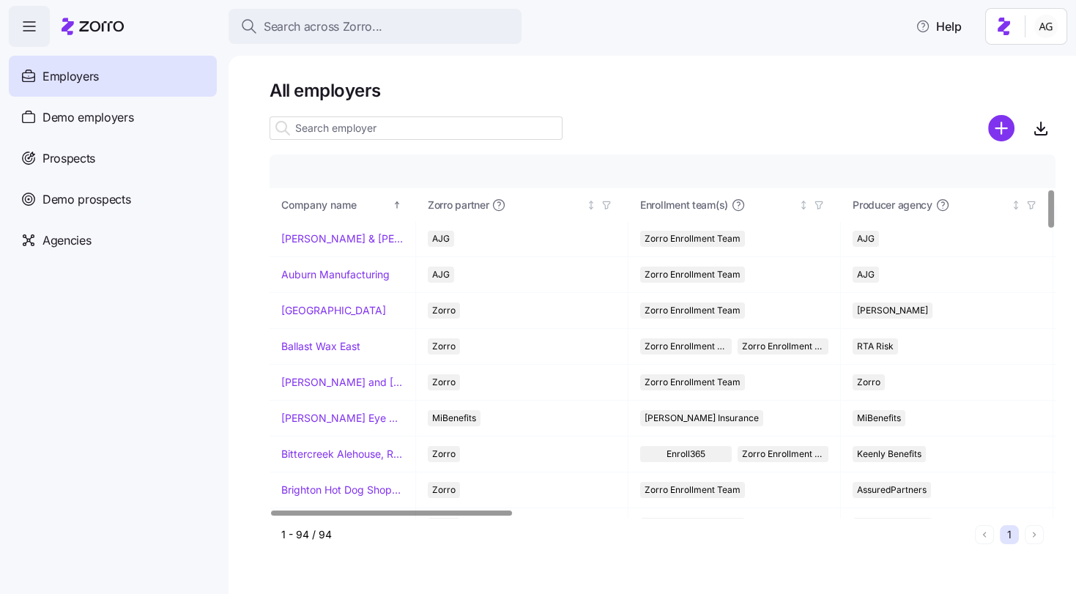
scroll to position [325, 0]
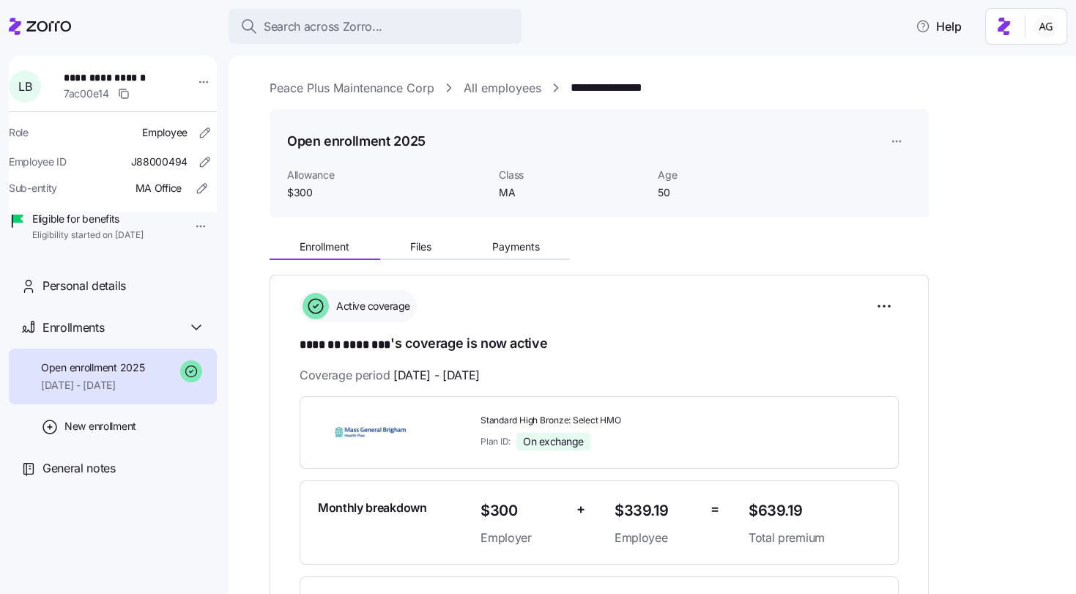
click at [56, 29] on icon at bounding box center [48, 26] width 45 height 10
